Goal: Task Accomplishment & Management: Use online tool/utility

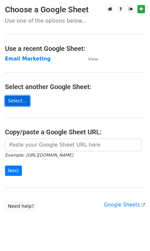
click at [23, 99] on link "Select..." at bounding box center [17, 101] width 25 height 10
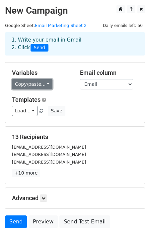
click at [44, 85] on link "Copy/paste..." at bounding box center [32, 84] width 41 height 10
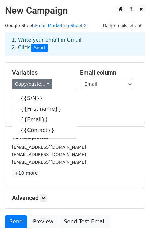
click at [91, 98] on h5 "Templates" at bounding box center [75, 99] width 126 height 7
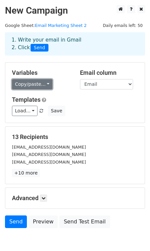
click at [45, 84] on link "Copy/paste..." at bounding box center [32, 84] width 41 height 10
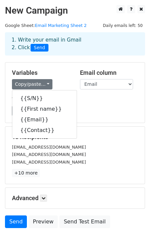
click at [92, 109] on div "Load... No templates saved Save" at bounding box center [75, 111] width 136 height 10
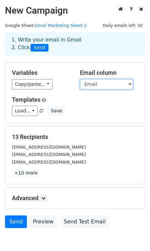
click at [108, 86] on select "S/N First name Email Contact" at bounding box center [106, 84] width 53 height 10
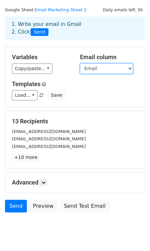
scroll to position [34, 0]
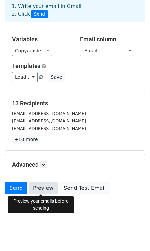
click at [39, 186] on link "Preview" at bounding box center [43, 188] width 29 height 13
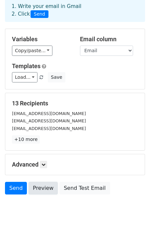
click at [32, 188] on link "Preview" at bounding box center [43, 188] width 29 height 13
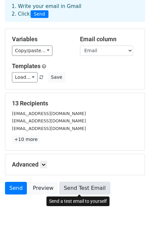
click at [82, 189] on link "Send Test Email" at bounding box center [85, 188] width 51 height 13
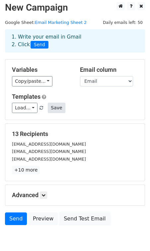
scroll to position [0, 0]
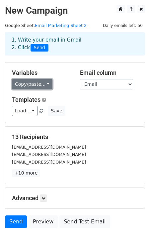
click at [46, 85] on link "Copy/paste..." at bounding box center [32, 84] width 41 height 10
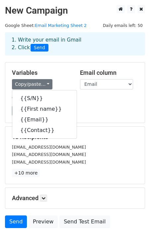
click at [75, 99] on h5 "Templates" at bounding box center [75, 99] width 126 height 7
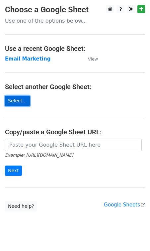
click at [16, 104] on link "Select..." at bounding box center [17, 101] width 25 height 10
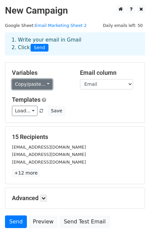
click at [46, 84] on link "Copy/paste..." at bounding box center [32, 84] width 41 height 10
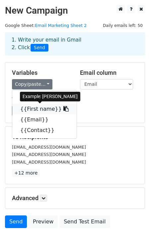
click at [47, 110] on link "{{First name}}" at bounding box center [44, 109] width 65 height 11
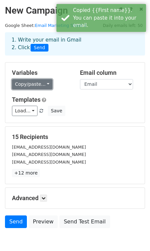
click at [44, 83] on link "Copy/paste..." at bounding box center [32, 84] width 41 height 10
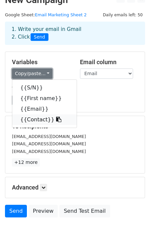
scroll to position [14, 0]
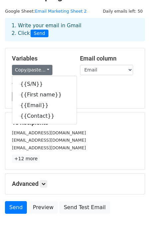
click at [82, 101] on div "Load... No templates saved Save" at bounding box center [75, 96] width 136 height 10
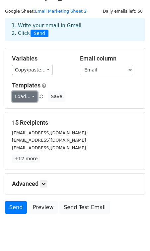
click at [32, 95] on link "Load..." at bounding box center [25, 96] width 26 height 10
click at [26, 96] on link "Load..." at bounding box center [25, 96] width 26 height 10
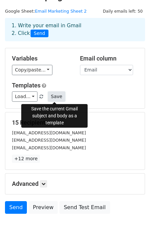
click at [53, 97] on button "Save" at bounding box center [56, 96] width 17 height 10
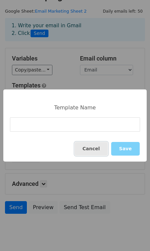
click at [93, 147] on button "Cancel" at bounding box center [91, 149] width 33 height 14
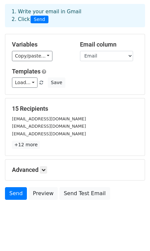
scroll to position [34, 0]
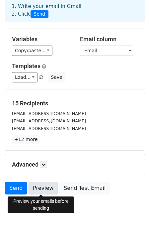
click at [48, 190] on link "Preview" at bounding box center [43, 188] width 29 height 13
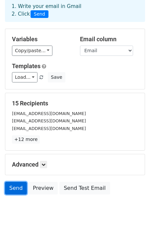
click at [15, 187] on link "Send" at bounding box center [16, 188] width 22 height 13
click at [20, 189] on link "Send" at bounding box center [16, 188] width 22 height 13
